Goal: Navigation & Orientation: Find specific page/section

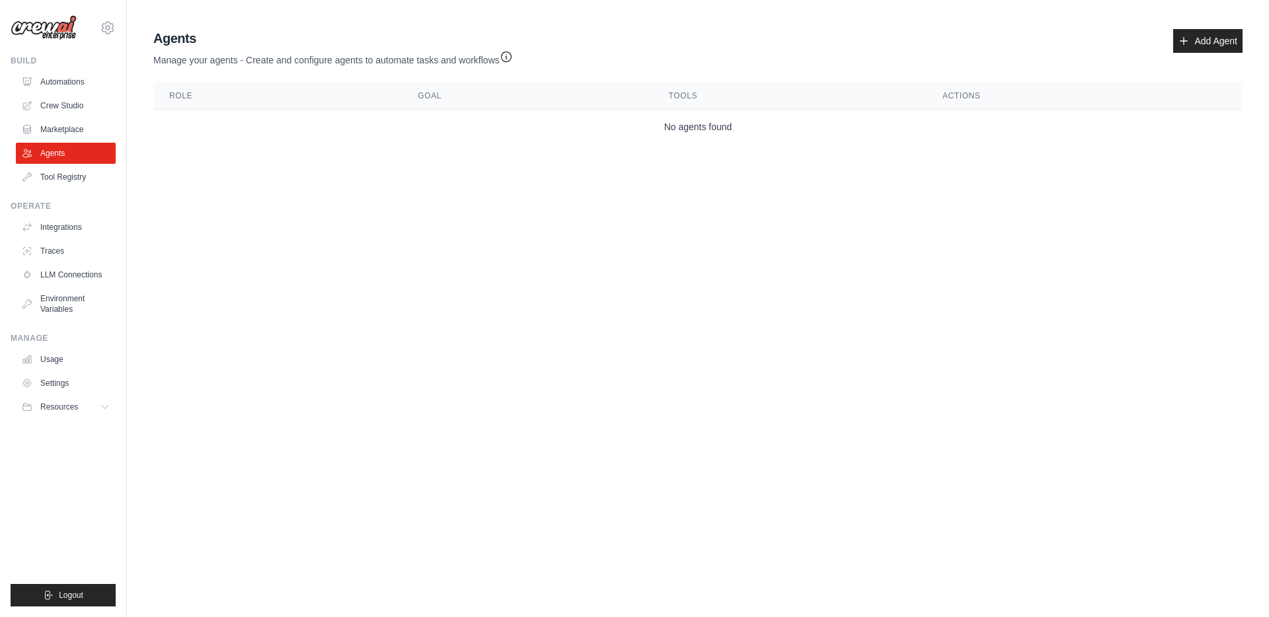
click at [61, 28] on img at bounding box center [44, 27] width 66 height 25
click at [61, 35] on img at bounding box center [44, 27] width 66 height 25
click at [20, 58] on div "Build" at bounding box center [63, 61] width 105 height 11
click at [27, 204] on div "Operate" at bounding box center [63, 206] width 105 height 11
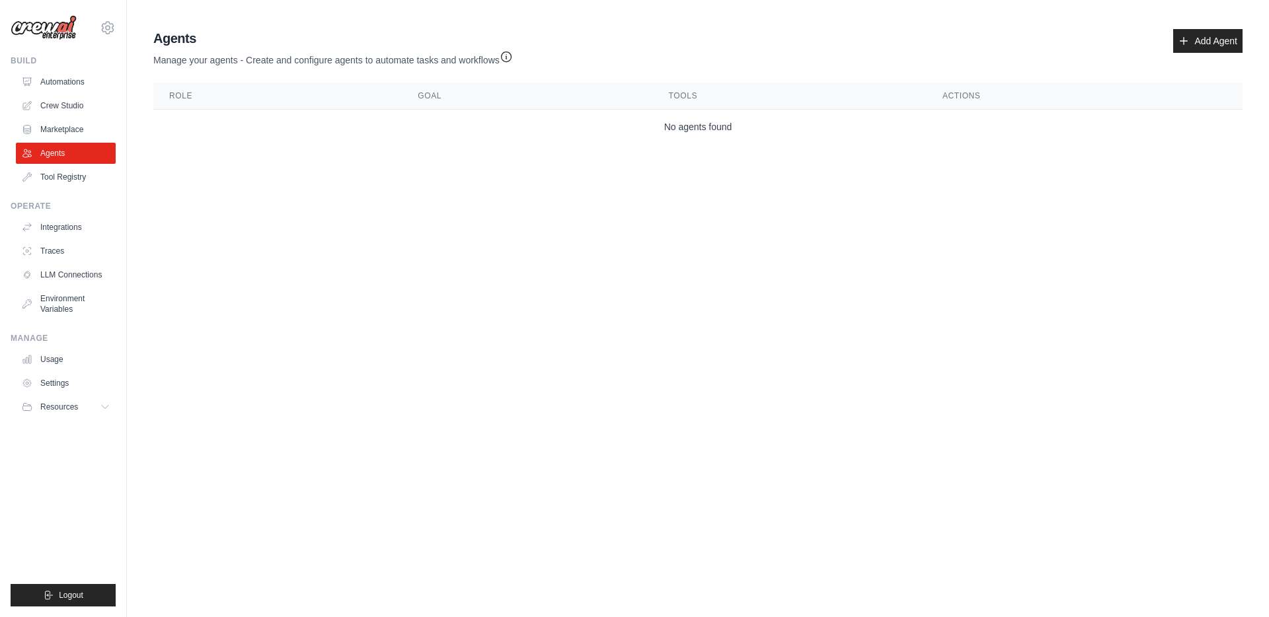
click at [27, 204] on div "Operate" at bounding box center [63, 206] width 105 height 11
click at [22, 335] on div "Manage" at bounding box center [63, 338] width 105 height 11
click at [76, 405] on span "Resources" at bounding box center [61, 407] width 38 height 11
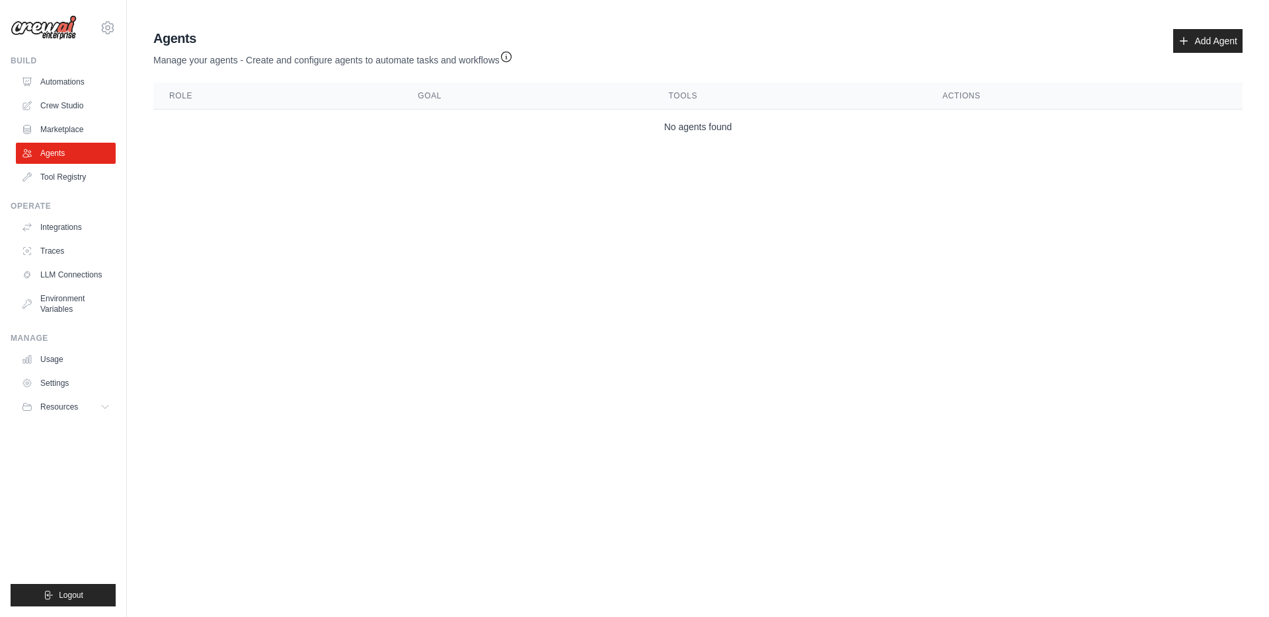
click at [261, 303] on body "[EMAIL_ADDRESS][DOMAIN_NAME] Settings Build Automations Crew Studio" at bounding box center [634, 308] width 1269 height 617
